Goal: Find specific page/section: Find specific page/section

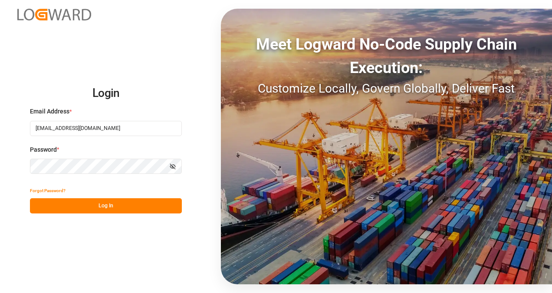
click at [158, 209] on button "Log In" at bounding box center [106, 205] width 152 height 15
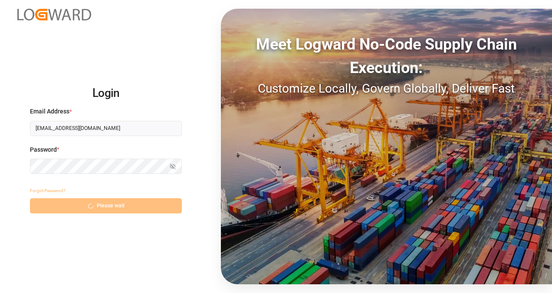
click at [158, 209] on div "Forgot Password? Please wait" at bounding box center [106, 198] width 152 height 30
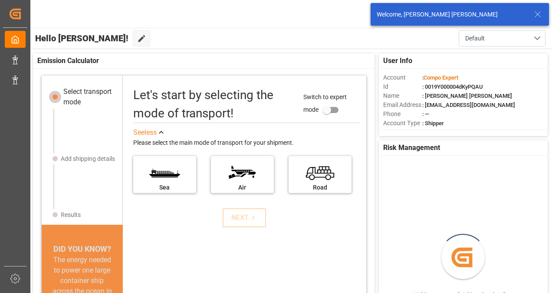
scroll to position [56, 0]
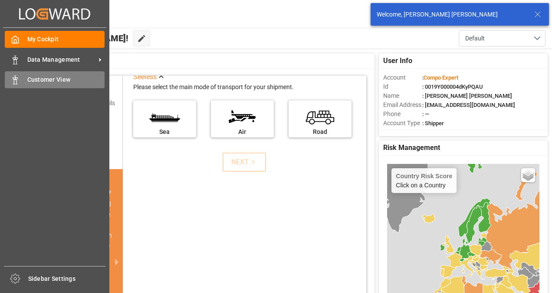
click at [70, 74] on div "Customer View Customer View" at bounding box center [55, 79] width 100 height 17
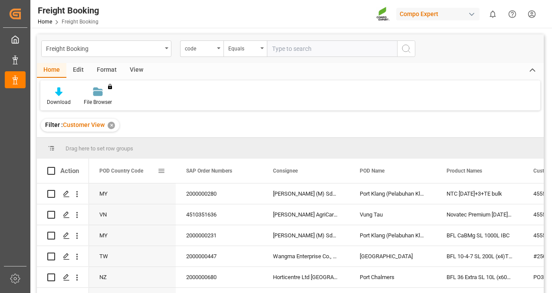
click at [161, 168] on span at bounding box center [162, 171] width 8 height 8
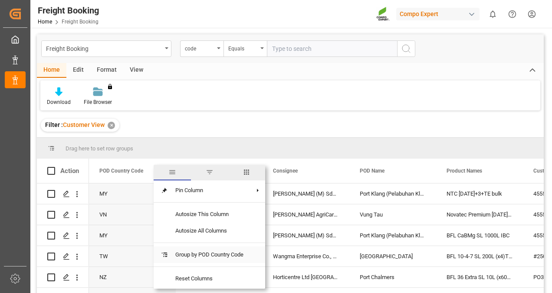
click at [179, 257] on span "Group by POD Country Code" at bounding box center [209, 254] width 82 height 16
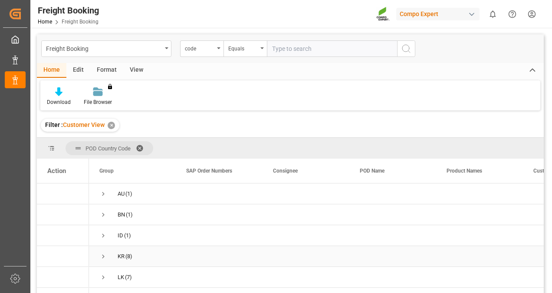
scroll to position [32, 0]
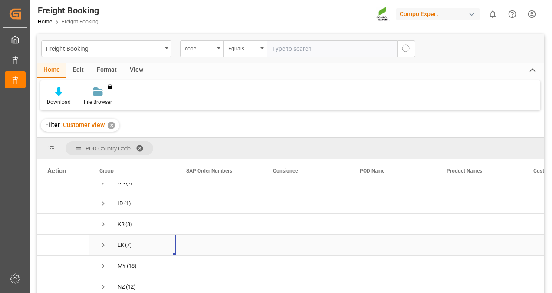
click at [106, 247] on span "Press SPACE to select this row." at bounding box center [103, 245] width 8 height 8
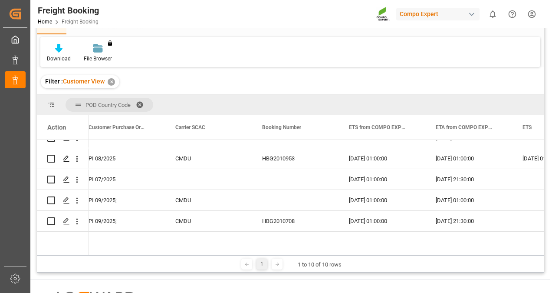
scroll to position [0, 445]
